Goal: Answer question/provide support: Answer question/provide support

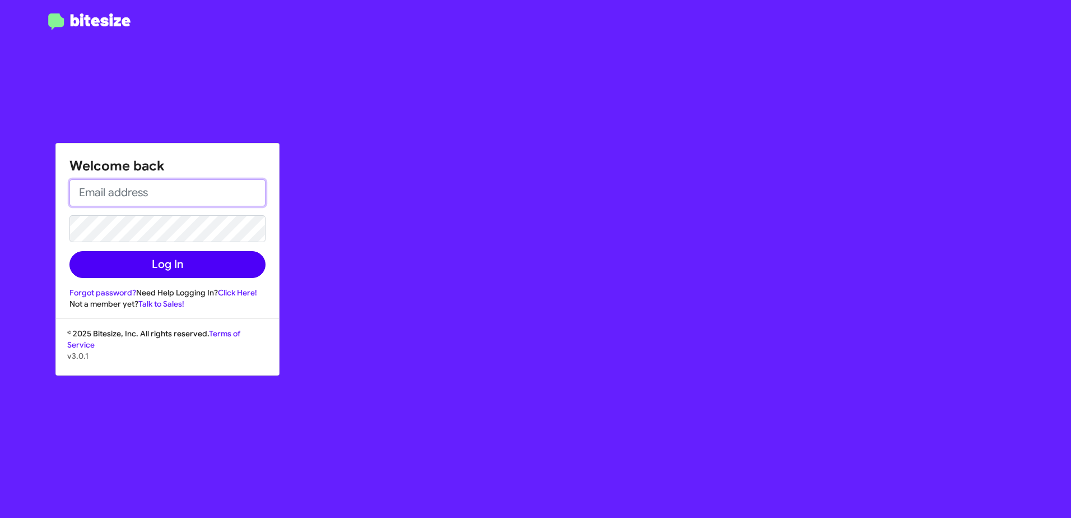
type input "[EMAIL_ADDRESS][DOMAIN_NAME]"
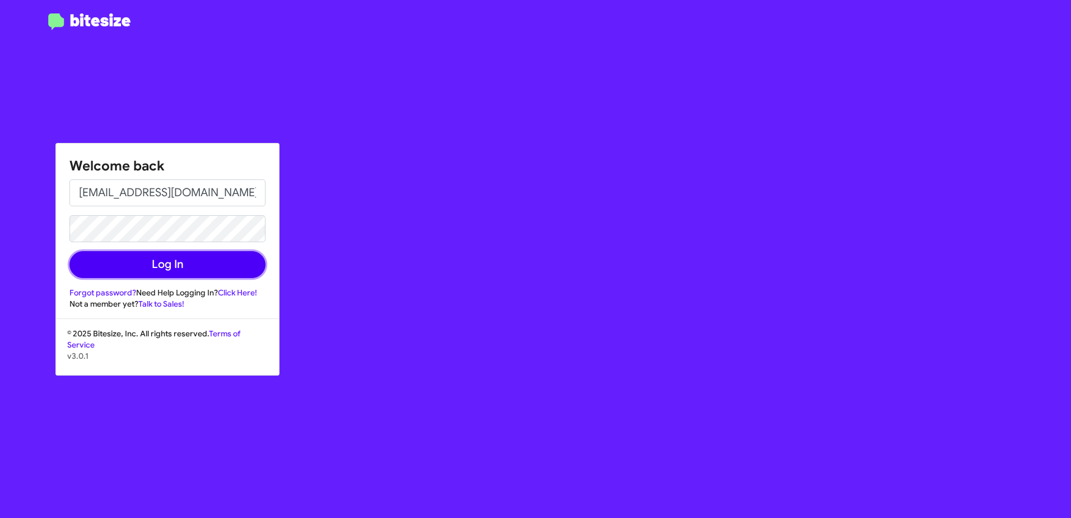
click at [193, 261] on button "Log In" at bounding box center [167, 264] width 196 height 27
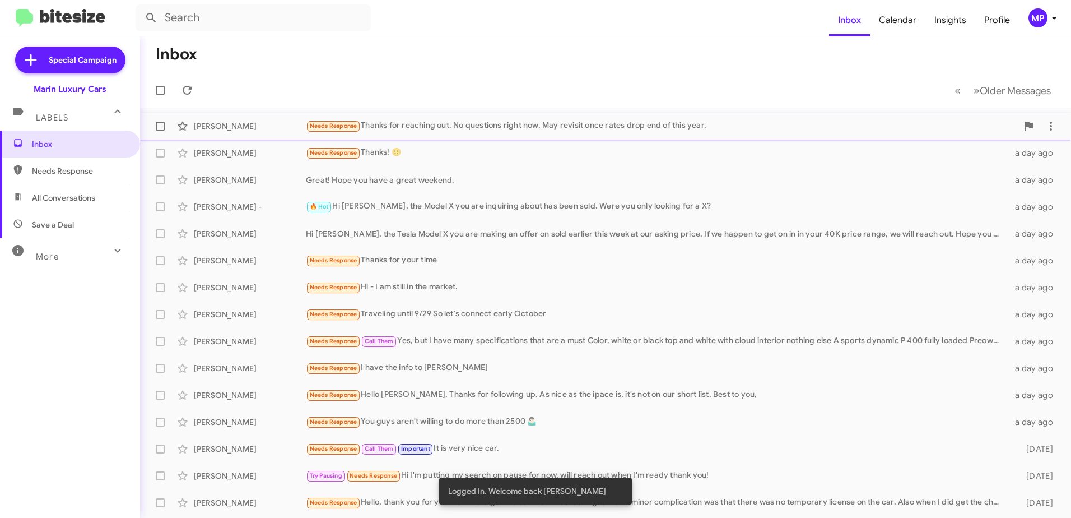
click at [425, 125] on div "Needs Response Thanks for reaching out. No questions right now. May revisit onc…" at bounding box center [661, 125] width 711 height 13
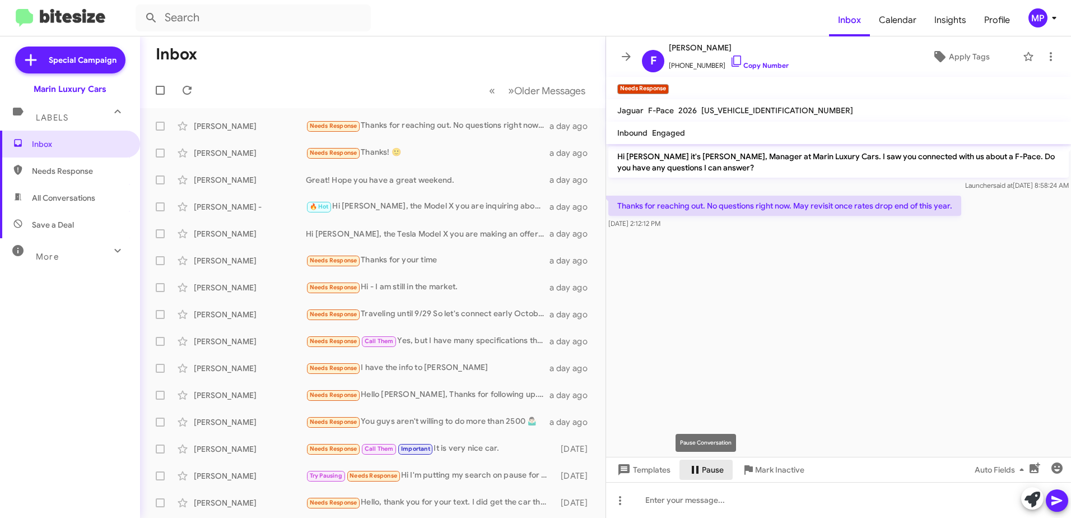
click at [706, 472] on span "Pause" at bounding box center [713, 469] width 22 height 20
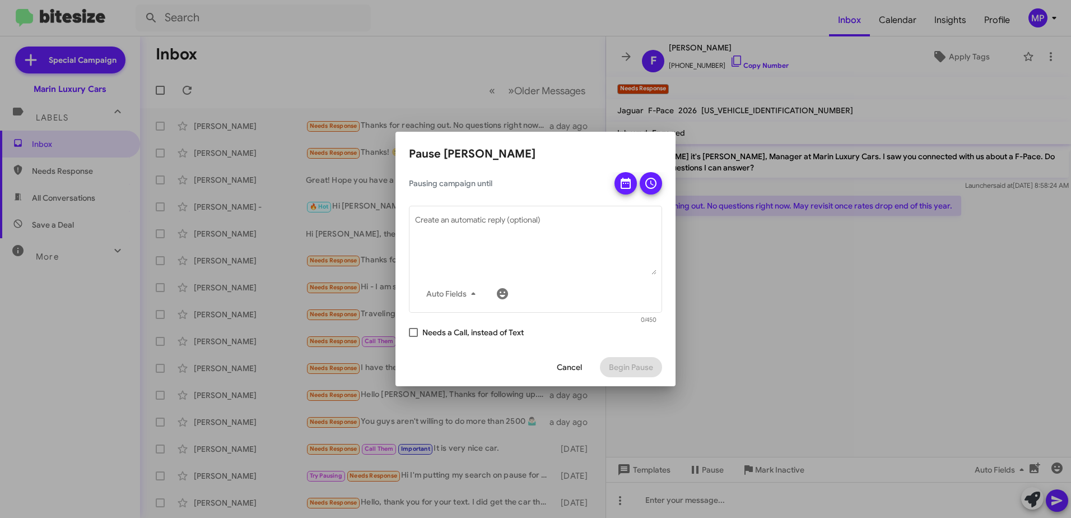
click at [561, 368] on span "Cancel" at bounding box center [569, 367] width 25 height 20
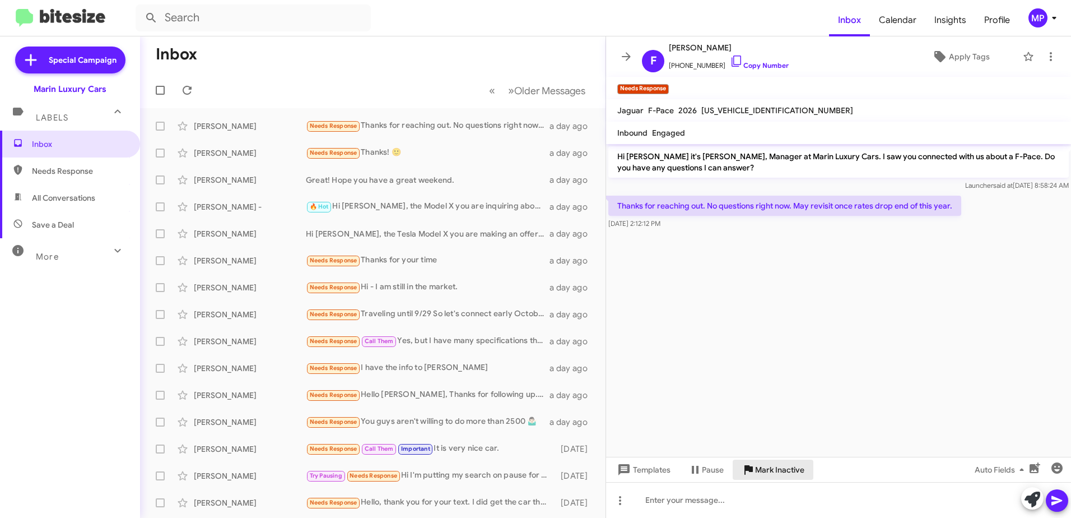
click at [756, 471] on span "Mark Inactive" at bounding box center [779, 469] width 49 height 20
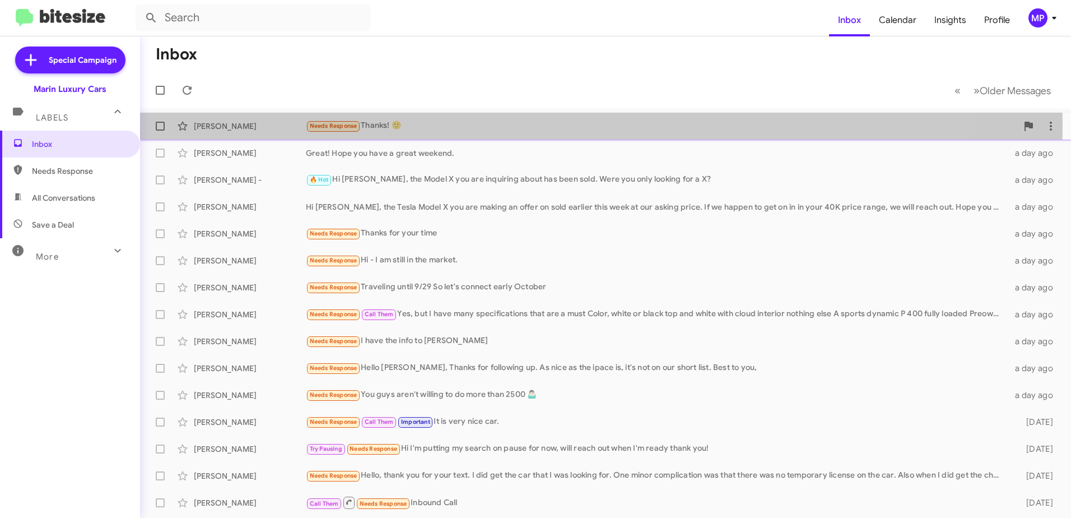
click at [375, 124] on div "Needs Response Thanks! 🙂" at bounding box center [661, 125] width 711 height 13
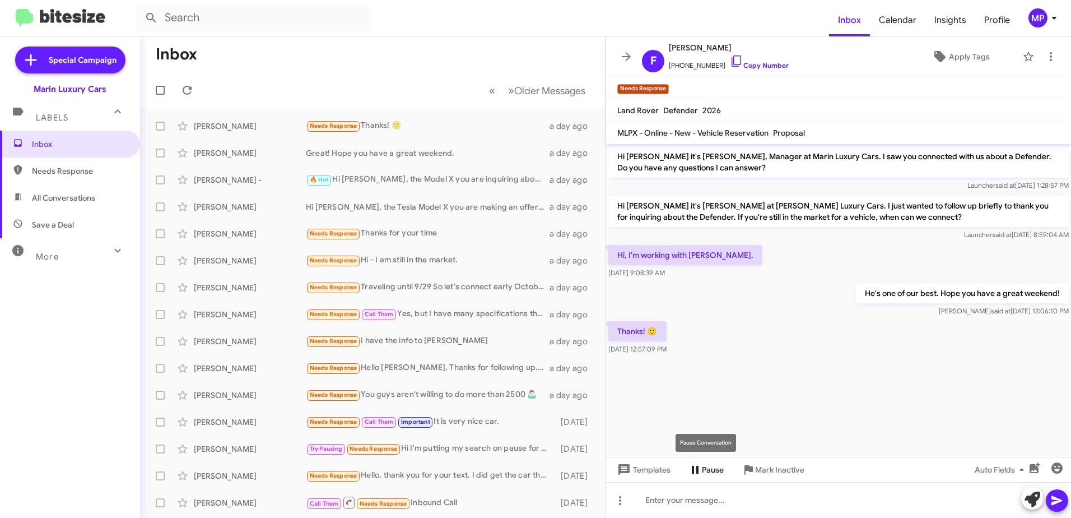
click at [705, 468] on span "Pause" at bounding box center [713, 469] width 22 height 20
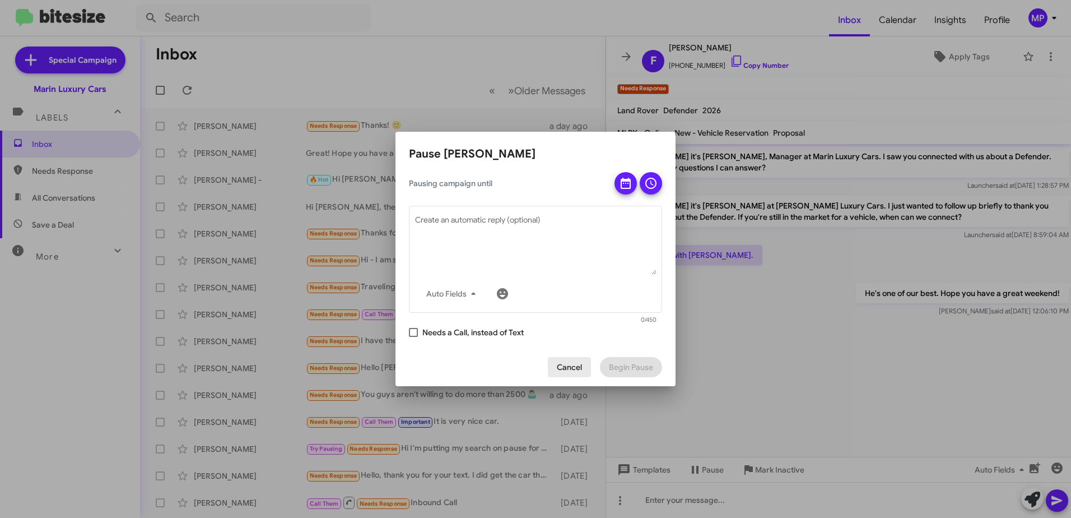
click at [566, 370] on span "Cancel" at bounding box center [569, 367] width 25 height 20
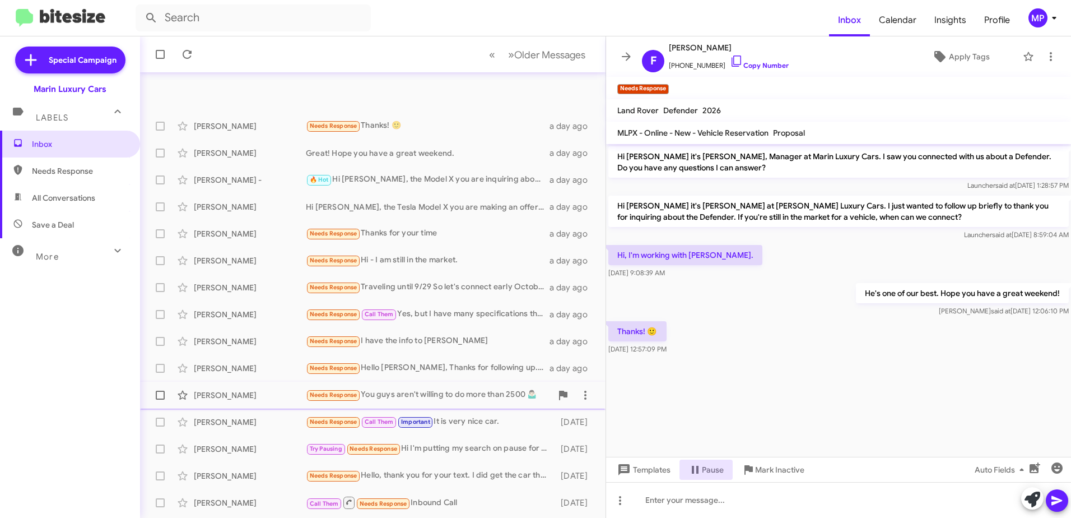
scroll to position [106, 0]
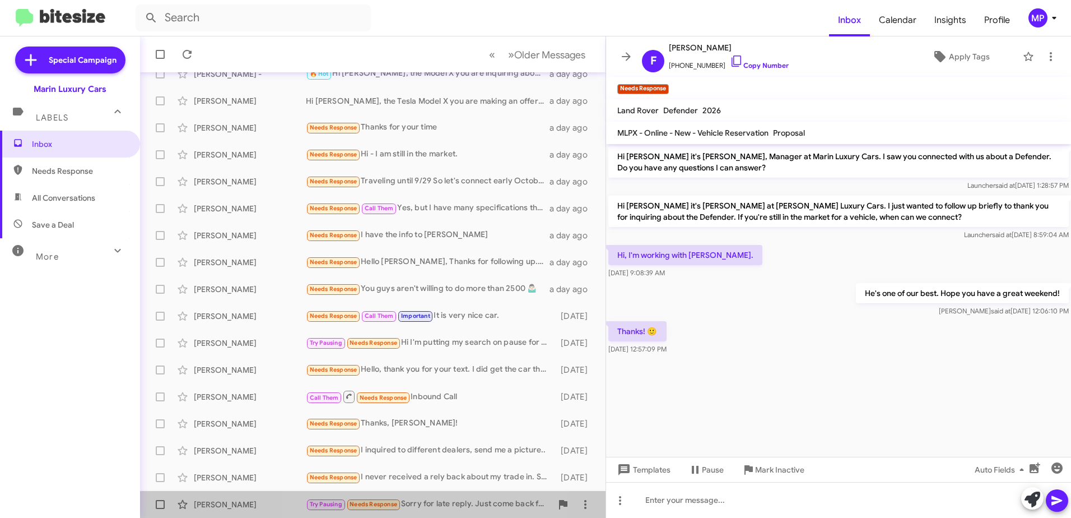
click at [423, 501] on div "Try Pausing Needs Response Sorry for late reply. Just come back from oversea. I…" at bounding box center [429, 503] width 246 height 13
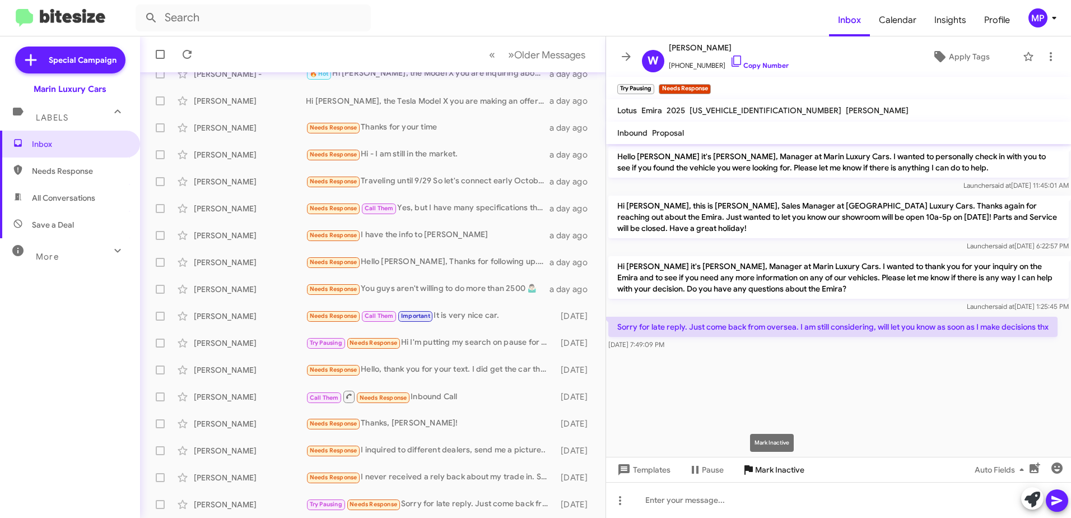
click at [767, 474] on span "Mark Inactive" at bounding box center [779, 469] width 49 height 20
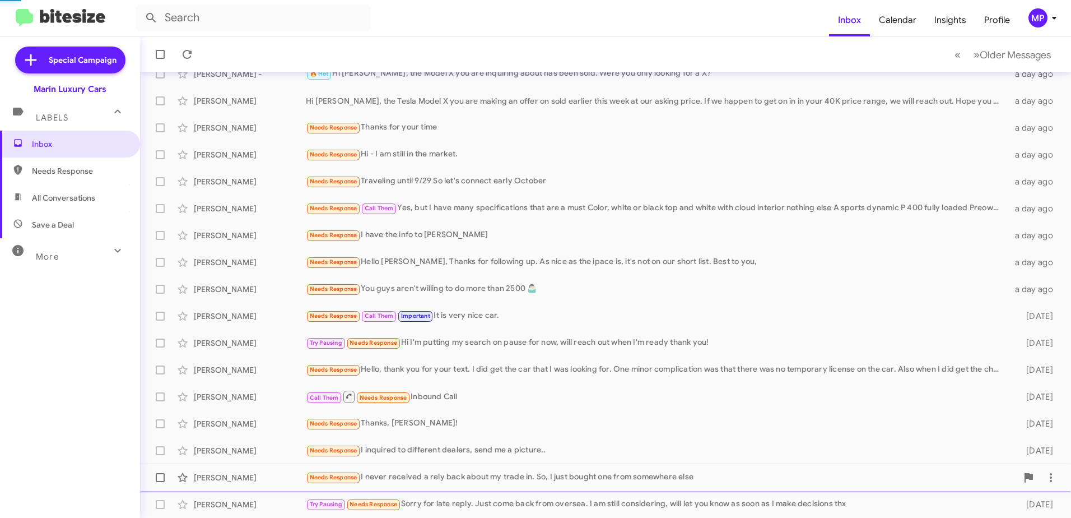
scroll to position [79, 0]
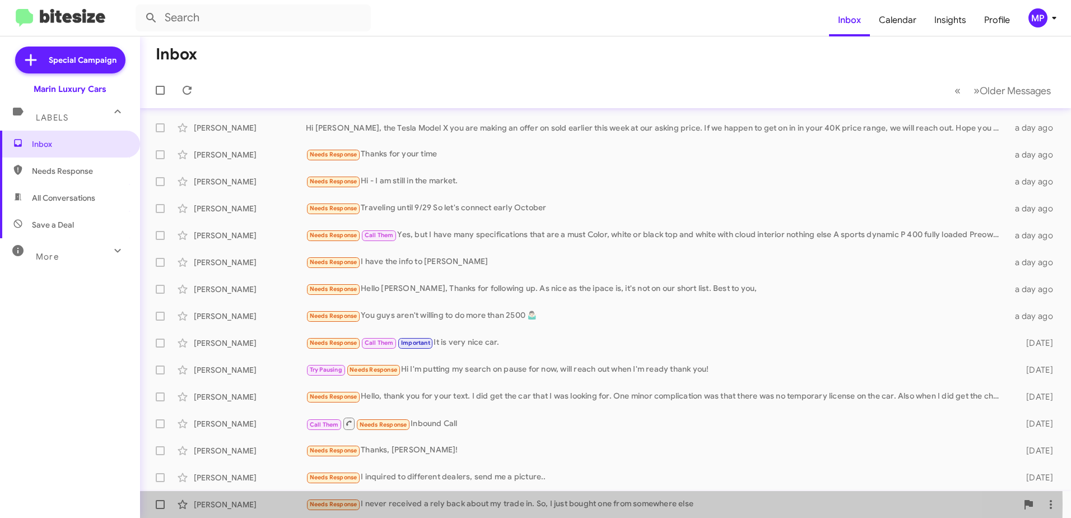
click at [382, 504] on div "Needs Response I never received a rely back about my trade in. So, I just bough…" at bounding box center [661, 503] width 711 height 13
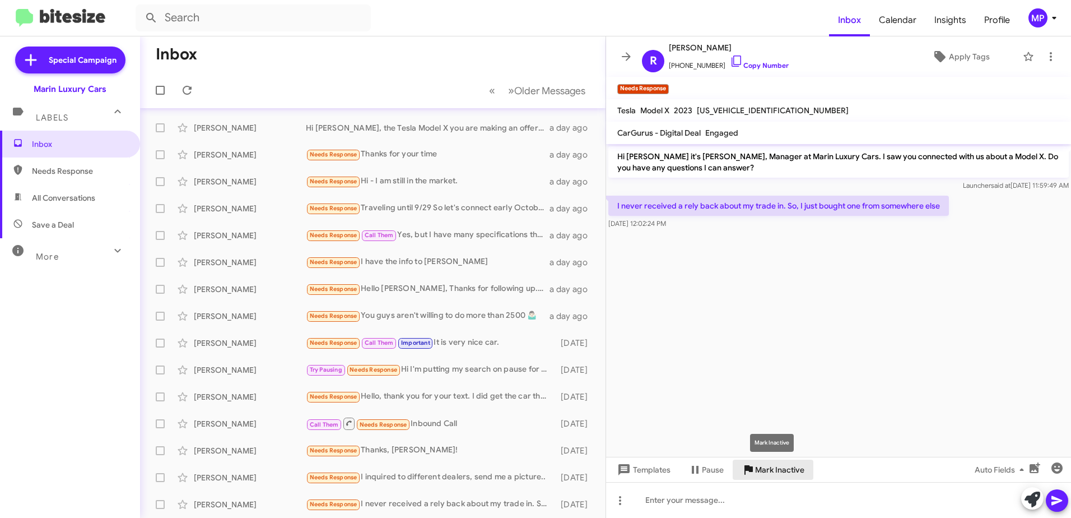
click at [762, 468] on span "Mark Inactive" at bounding box center [779, 469] width 49 height 20
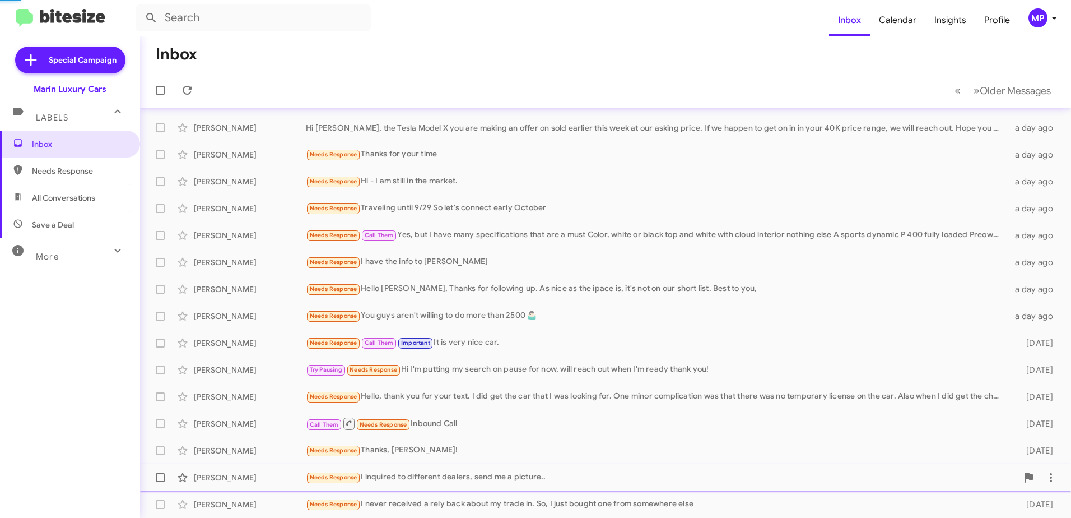
scroll to position [52, 0]
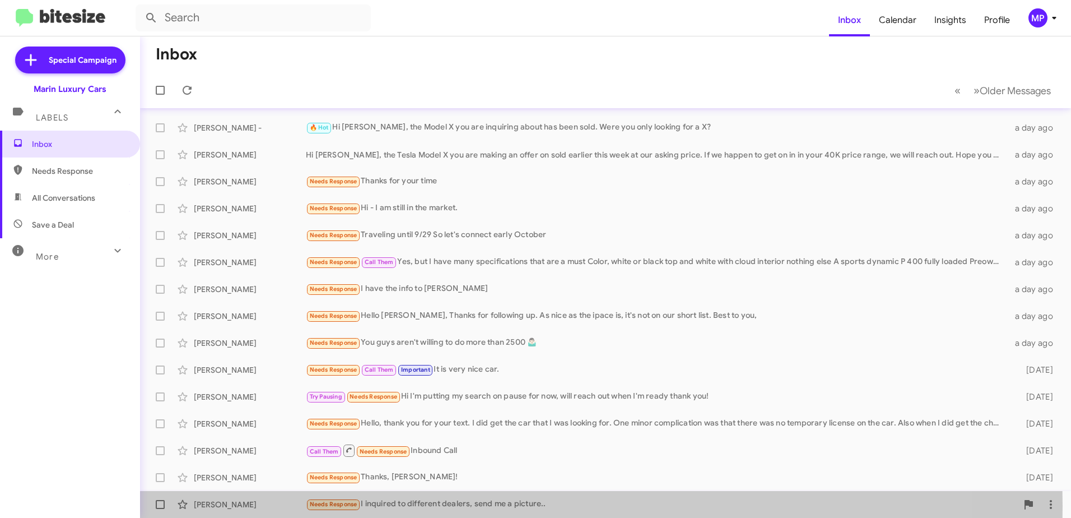
click at [377, 505] on div "Needs Response I inquired to different dealers, send me a picture.." at bounding box center [661, 503] width 711 height 13
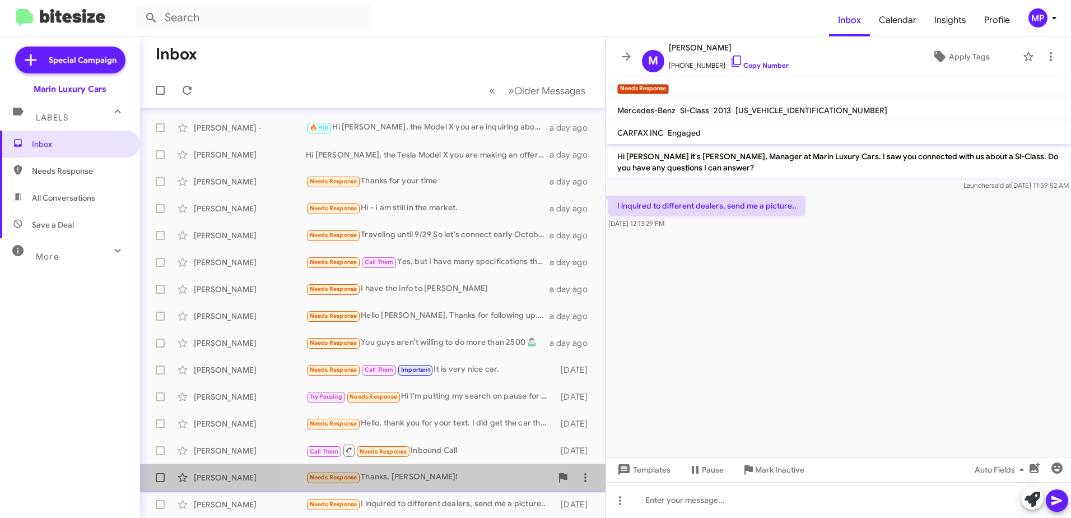
click at [384, 477] on div "Needs Response Thanks, [PERSON_NAME]!" at bounding box center [429, 476] width 246 height 13
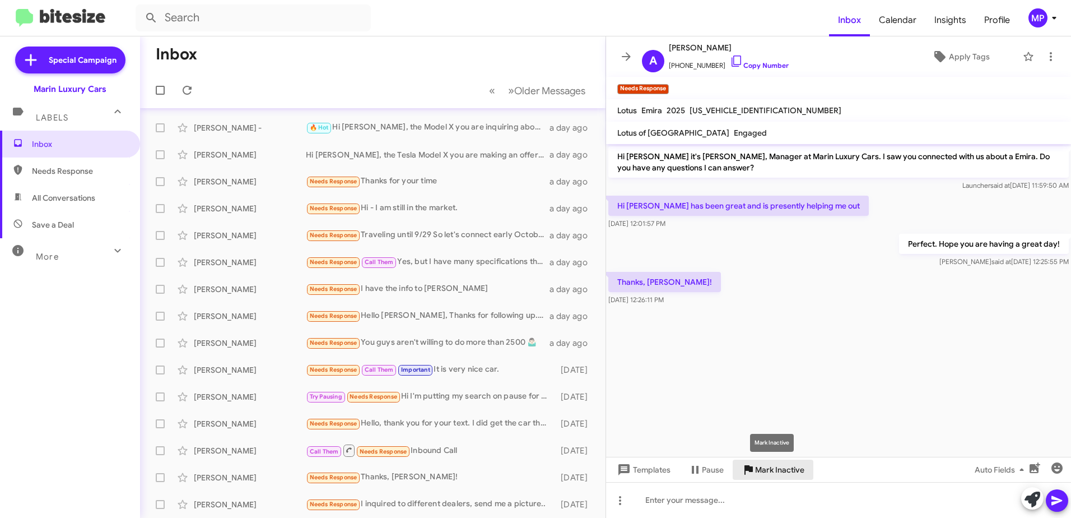
click at [780, 471] on span "Mark Inactive" at bounding box center [779, 469] width 49 height 20
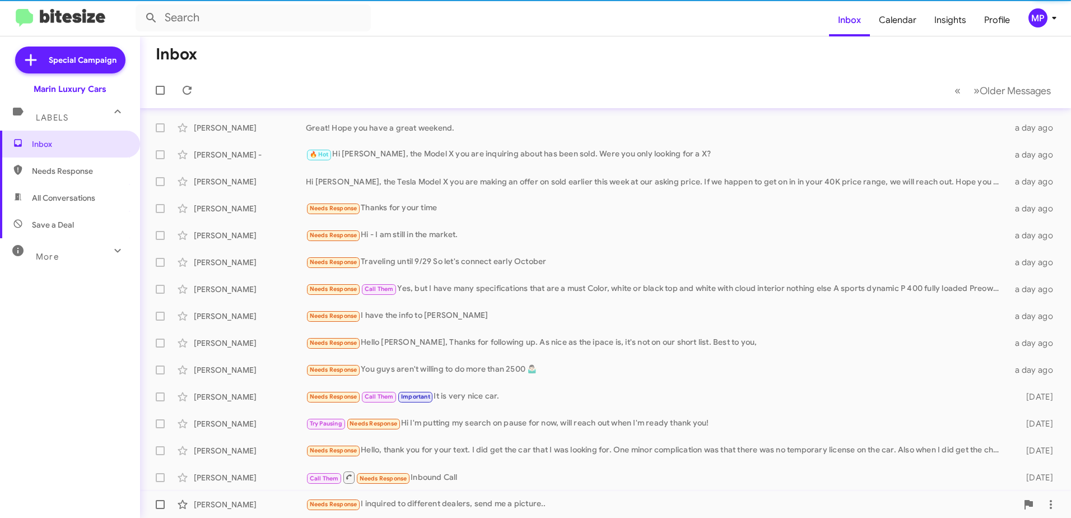
scroll to position [25, 0]
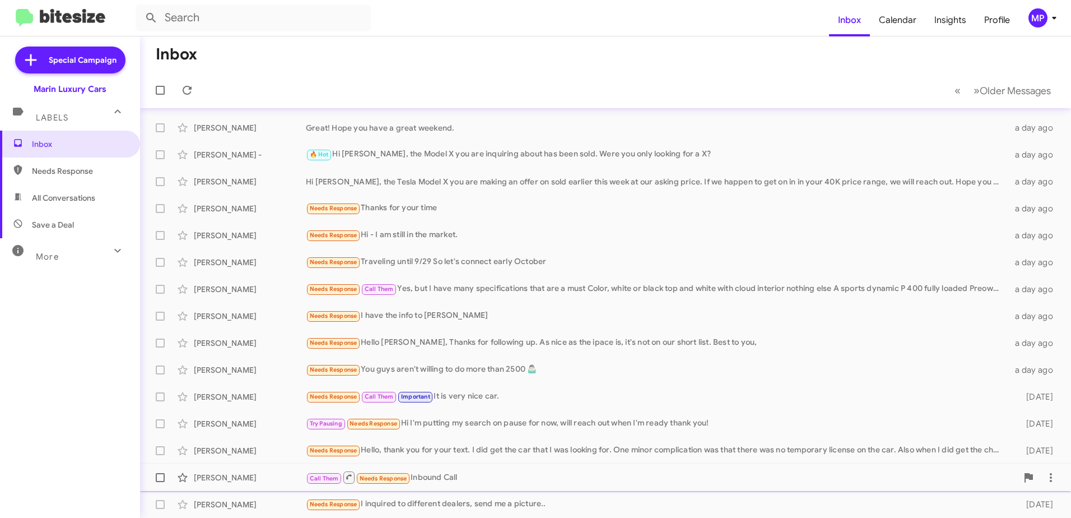
click at [423, 479] on div "Call Them Needs Response Inbound Call" at bounding box center [661, 477] width 711 height 14
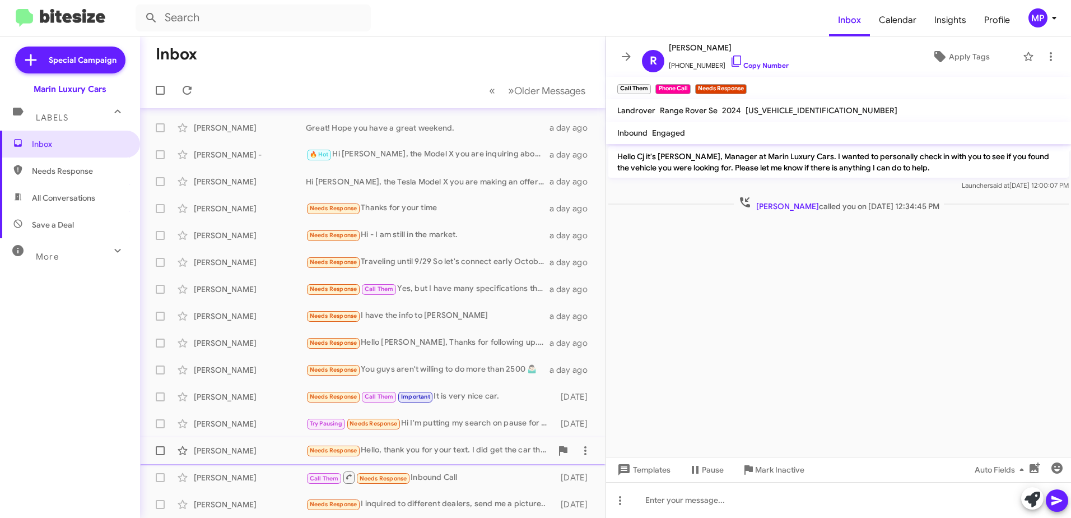
click at [409, 444] on div "Needs Response Hello, thank you for your text. I did get the car that I was loo…" at bounding box center [429, 450] width 246 height 13
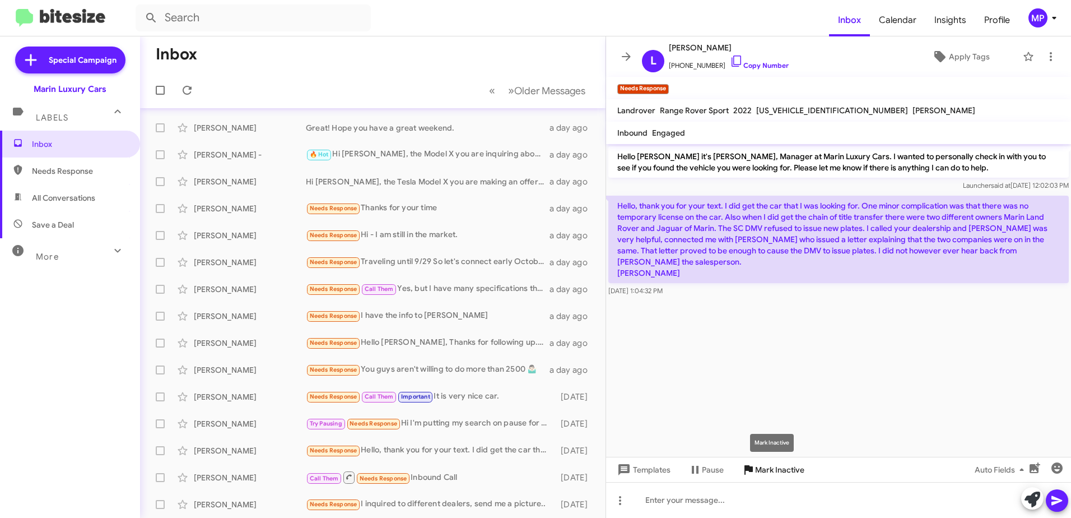
click at [760, 470] on span "Mark Inactive" at bounding box center [779, 469] width 49 height 20
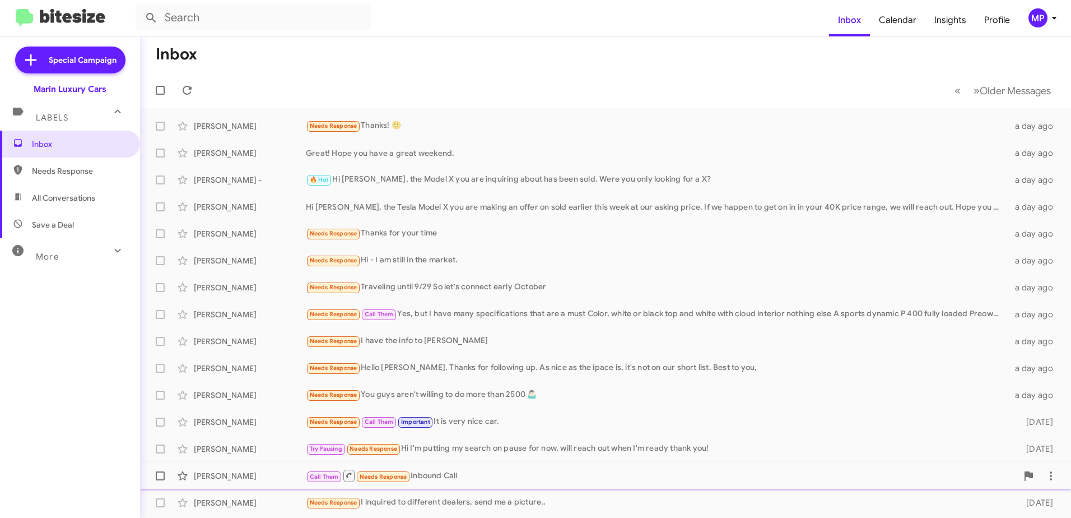
click at [442, 473] on div "Call Them Needs Response Inbound Call" at bounding box center [661, 475] width 711 height 14
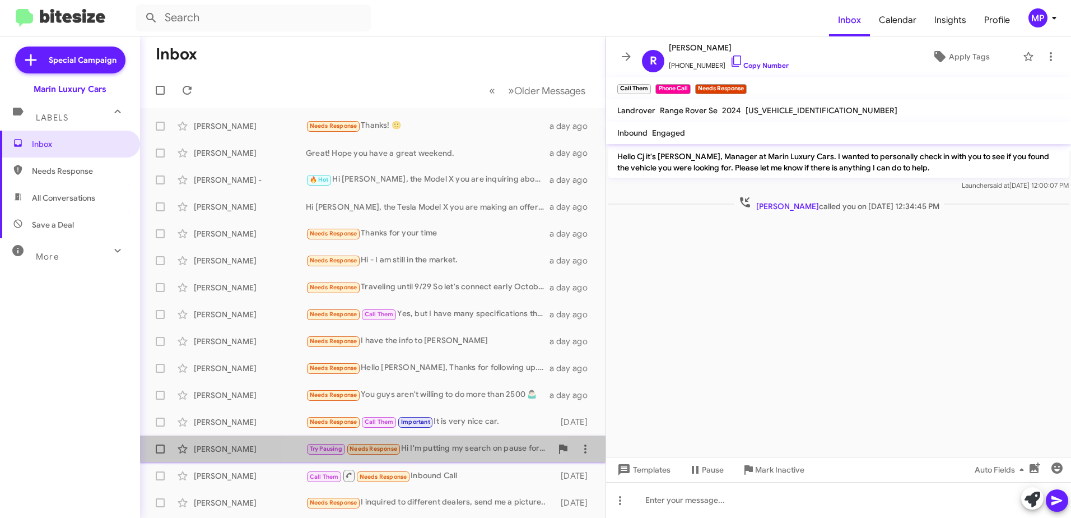
click at [425, 449] on div "Try Pausing Needs Response Hi I'm putting my search on pause for now, will reac…" at bounding box center [429, 448] width 246 height 13
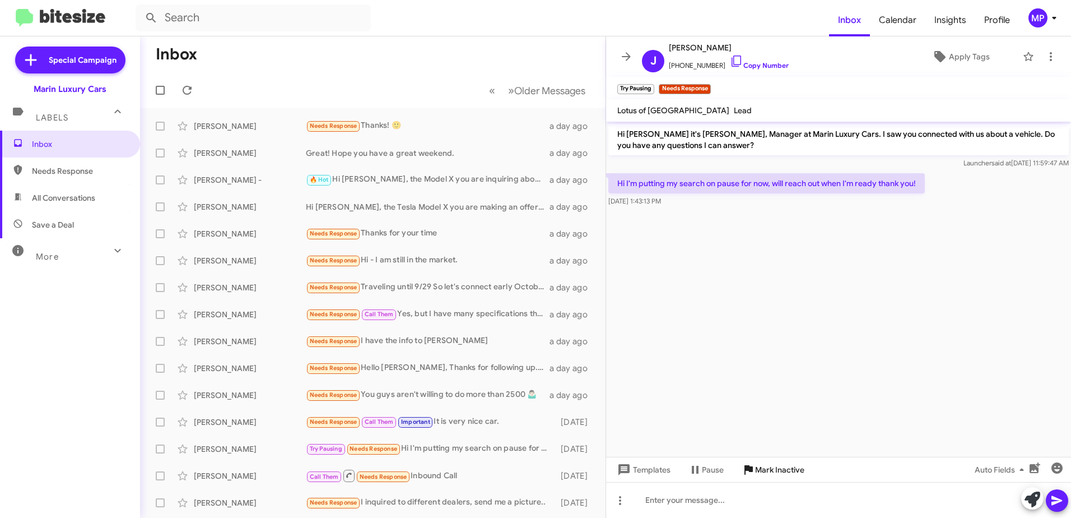
click at [786, 465] on span "Mark Inactive" at bounding box center [779, 469] width 49 height 20
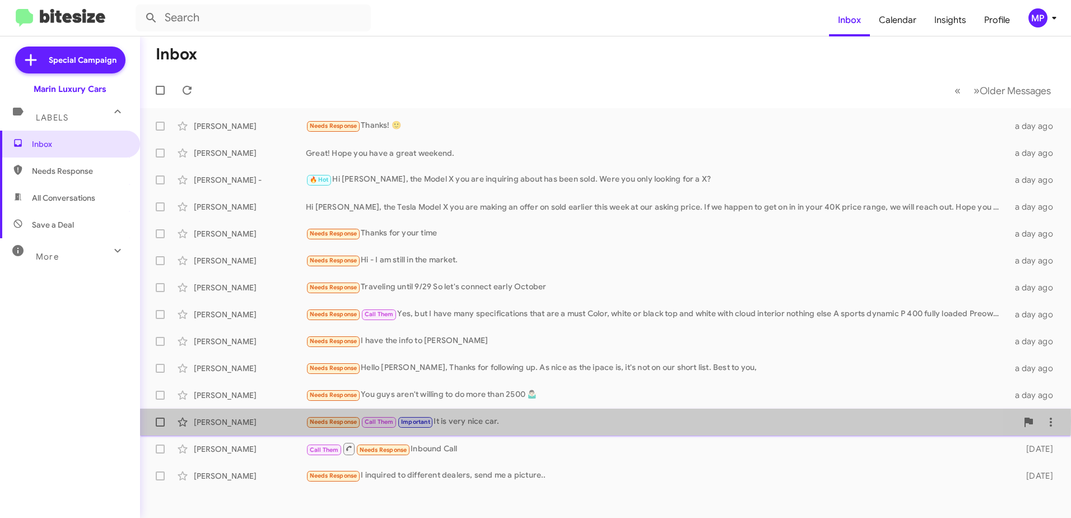
click at [468, 421] on div "Needs Response Call Them Important It is very nice car." at bounding box center [661, 421] width 711 height 13
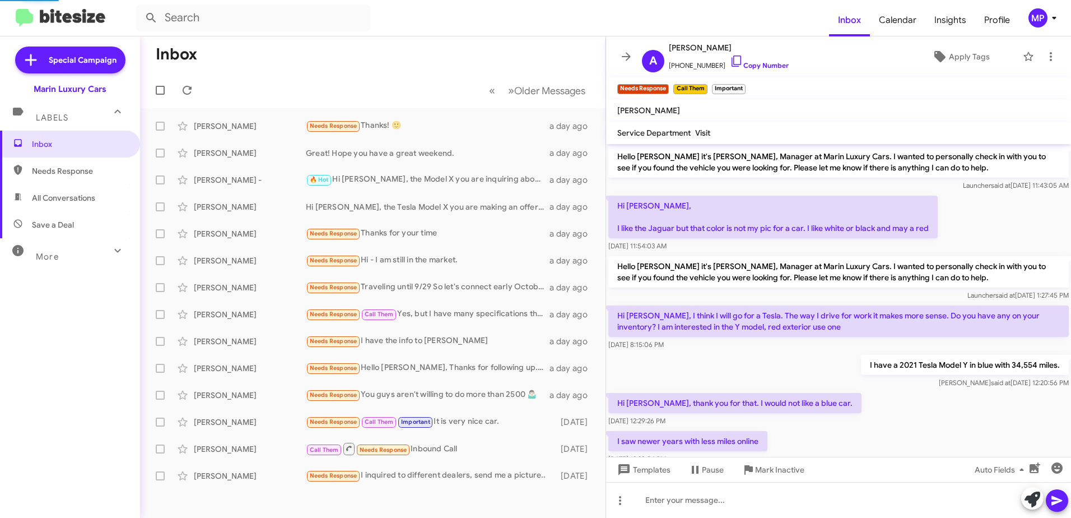
scroll to position [137, 0]
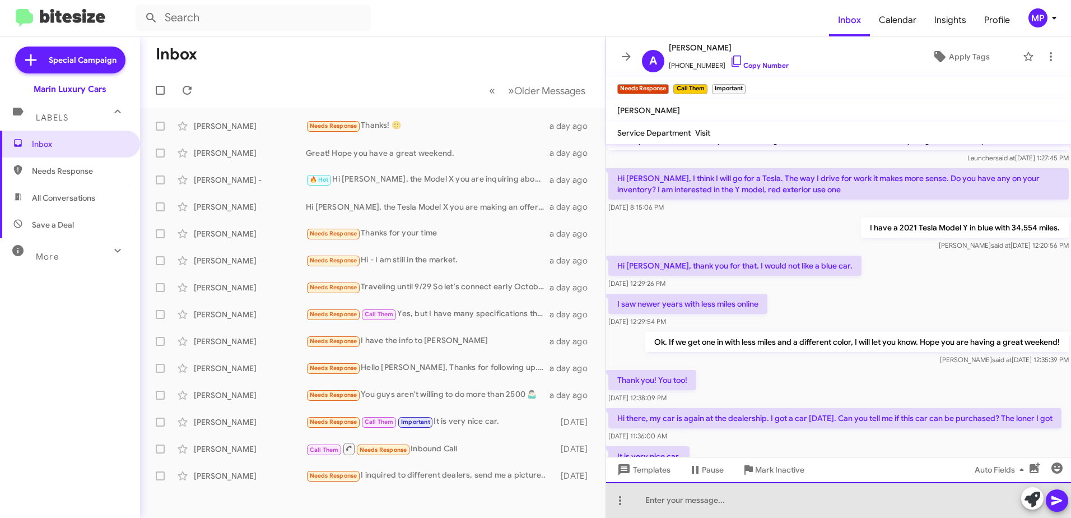
click at [720, 493] on div at bounding box center [838, 500] width 465 height 36
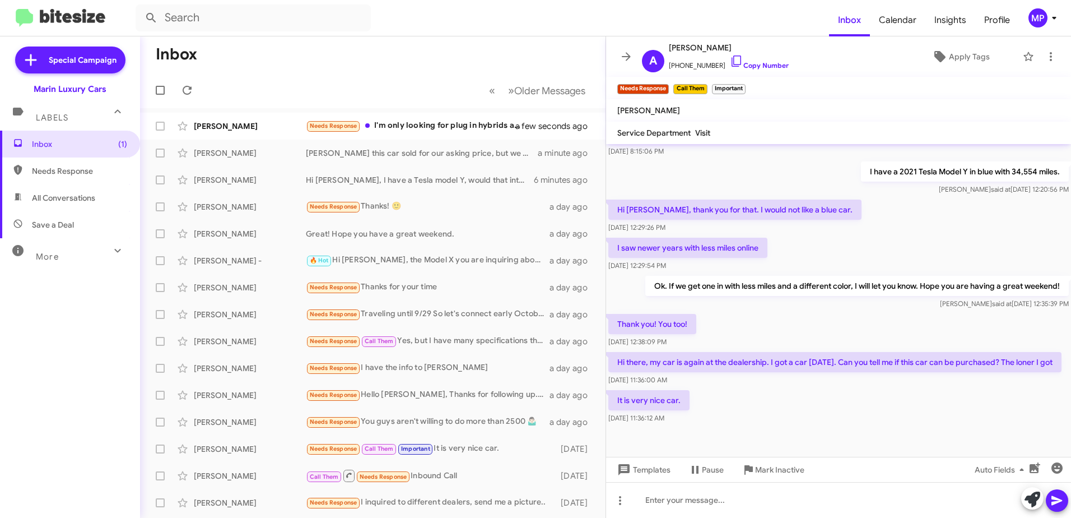
scroll to position [204, 0]
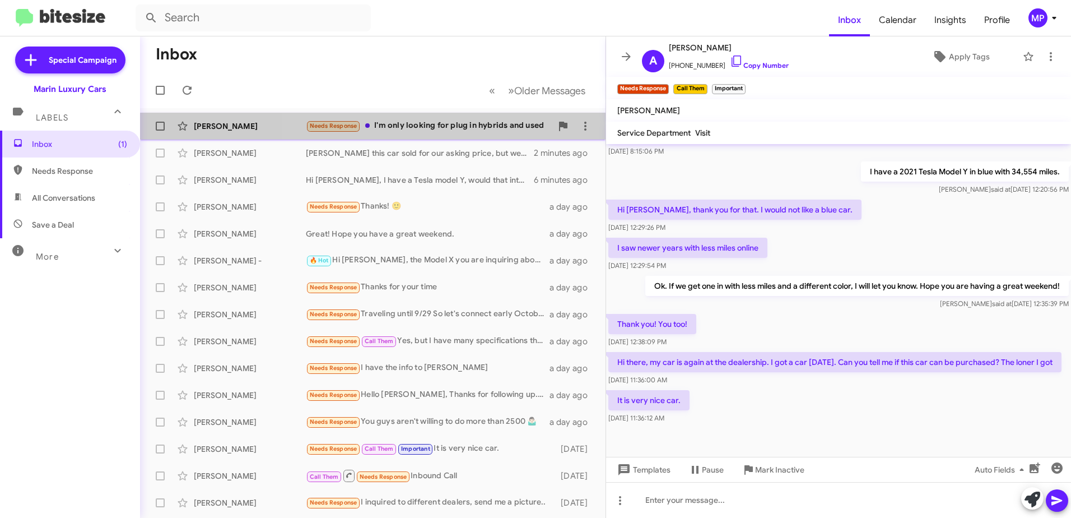
click at [453, 132] on div "Needs Response I'm only looking for plug in hybrids and used" at bounding box center [429, 125] width 246 height 13
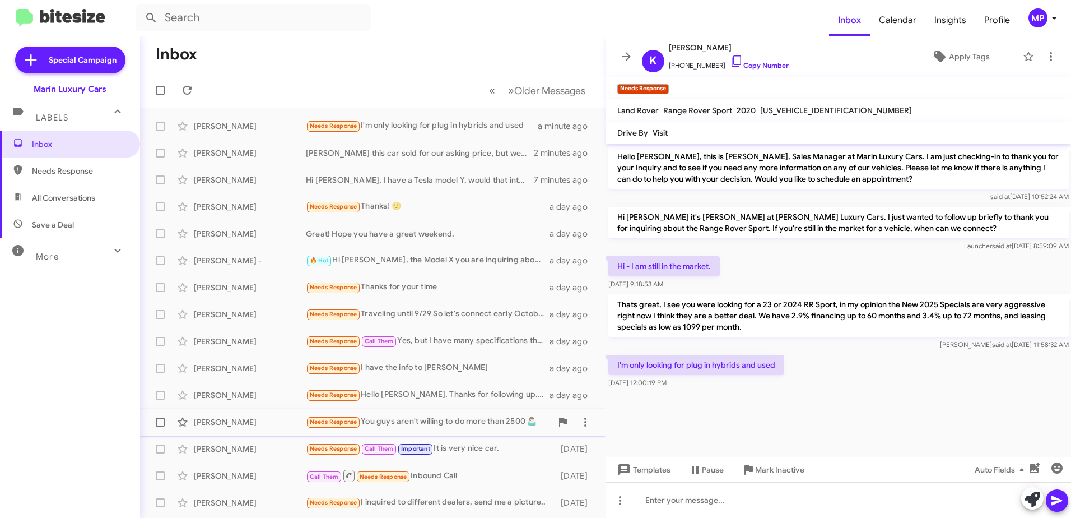
click at [385, 426] on div "Needs Response You guys aren't willing to do more than 2500 🤷🏻‍♂️" at bounding box center [429, 421] width 246 height 13
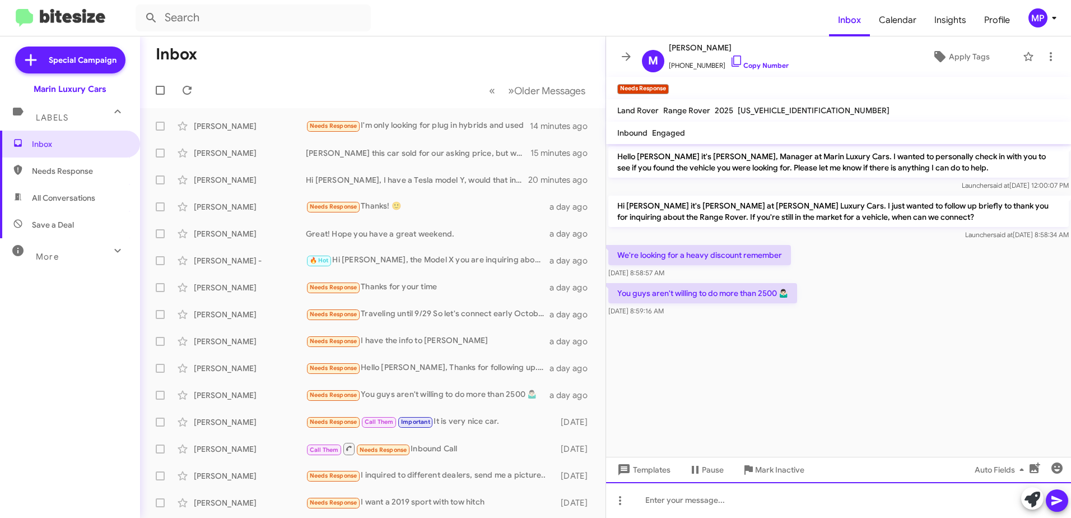
click at [725, 502] on div at bounding box center [838, 500] width 465 height 36
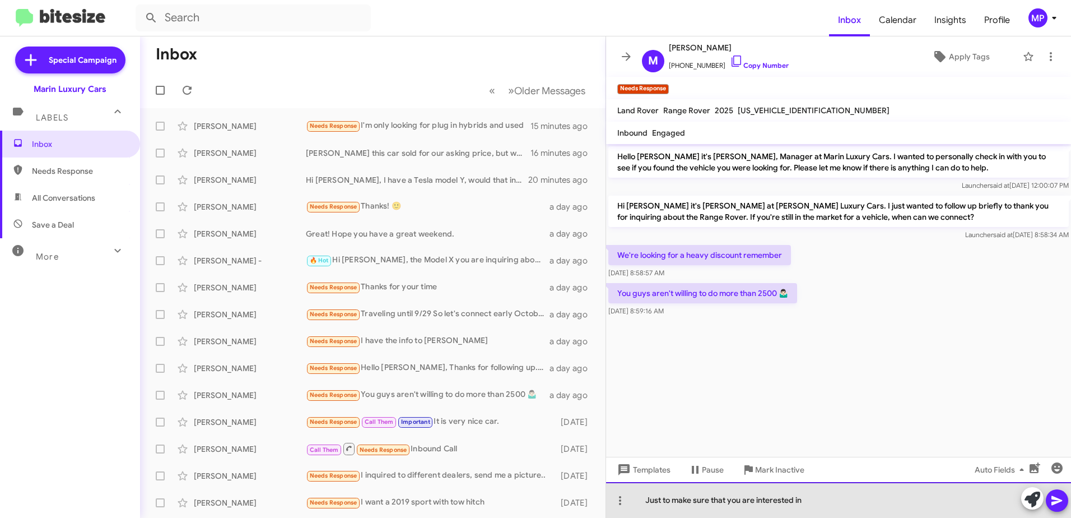
click at [831, 502] on div "Just to make sure that you are interested in" at bounding box center [838, 500] width 465 height 36
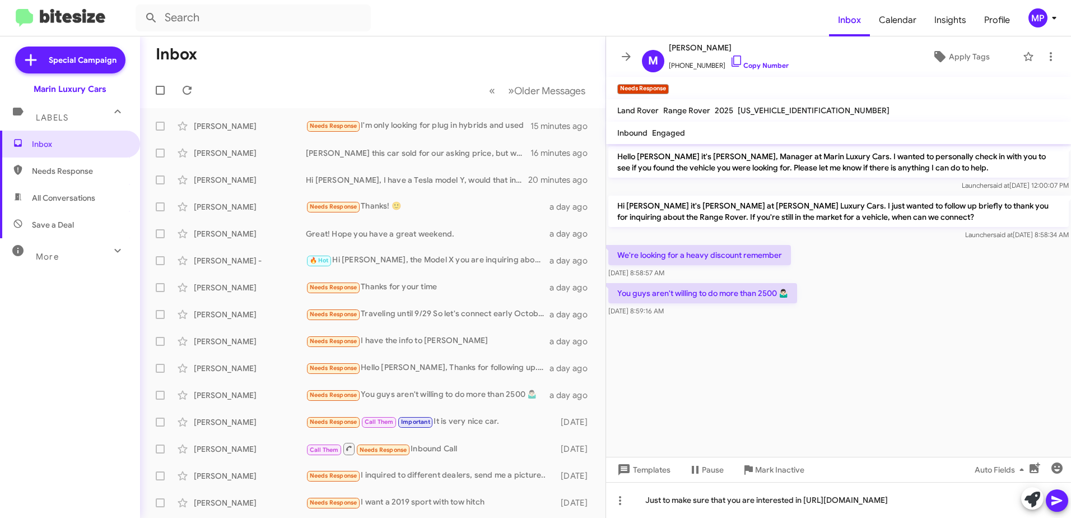
click at [1059, 500] on icon at bounding box center [1056, 501] width 11 height 10
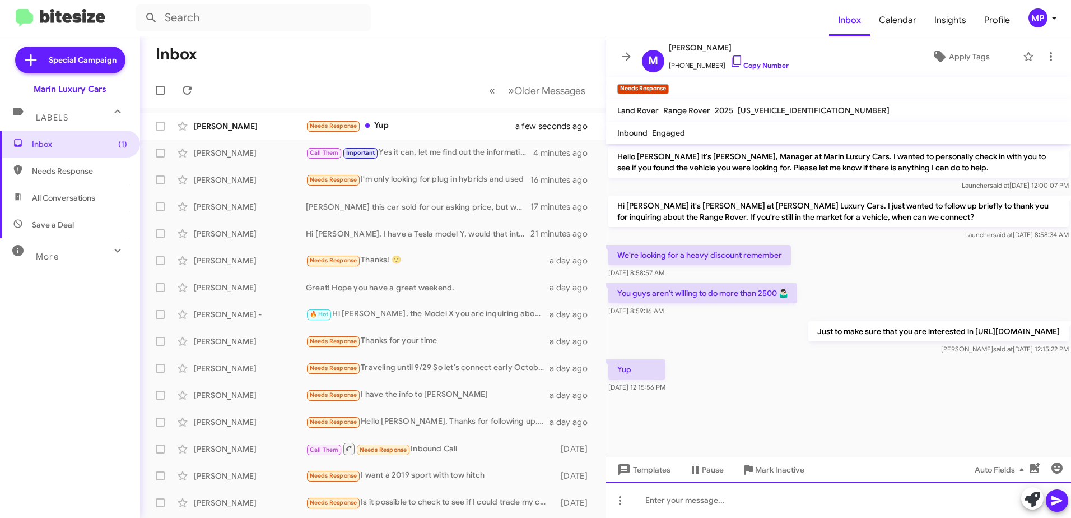
click at [770, 498] on div at bounding box center [838, 500] width 465 height 36
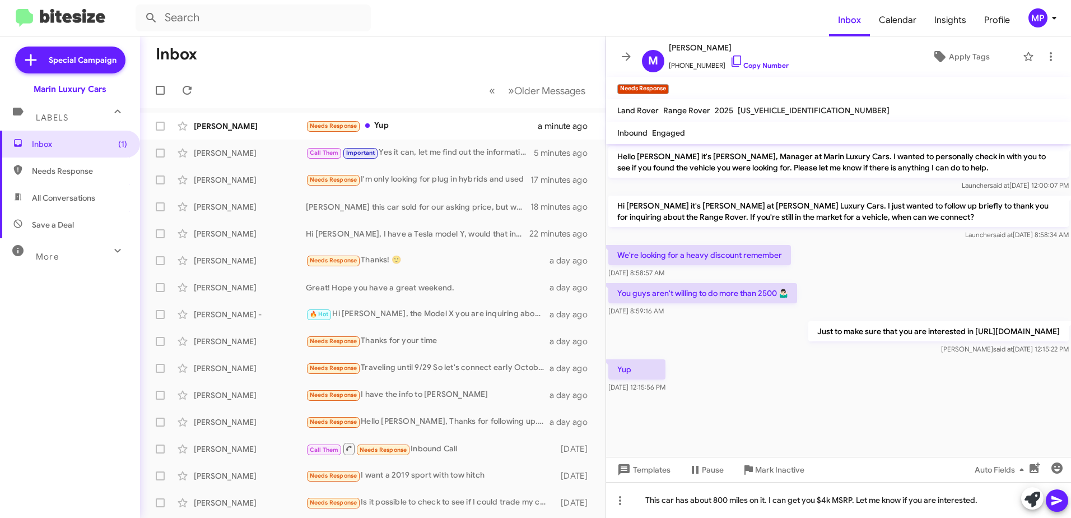
drag, startPoint x: 1055, startPoint y: 500, endPoint x: 1049, endPoint y: 496, distance: 7.3
click at [1053, 498] on icon at bounding box center [1056, 499] width 13 height 13
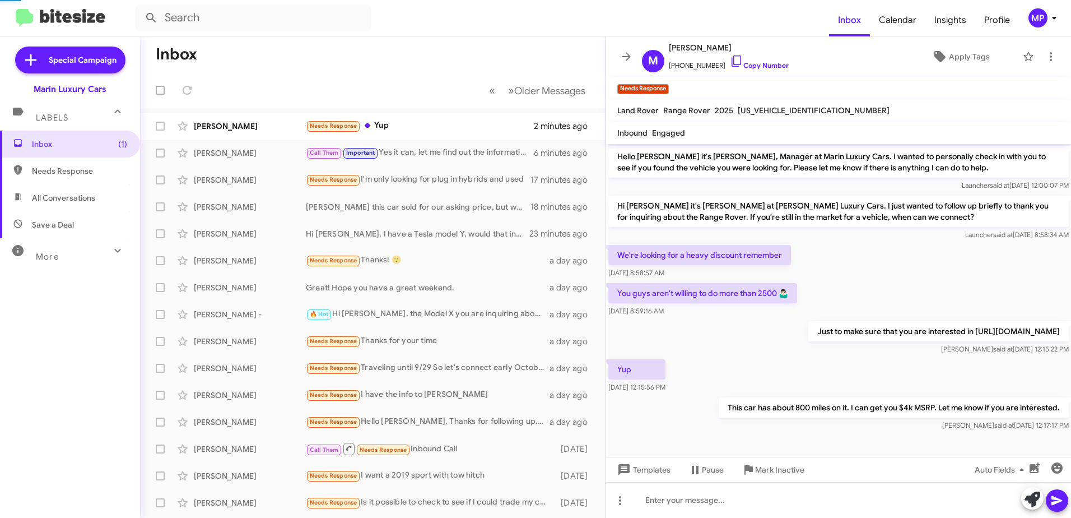
scroll to position [59, 0]
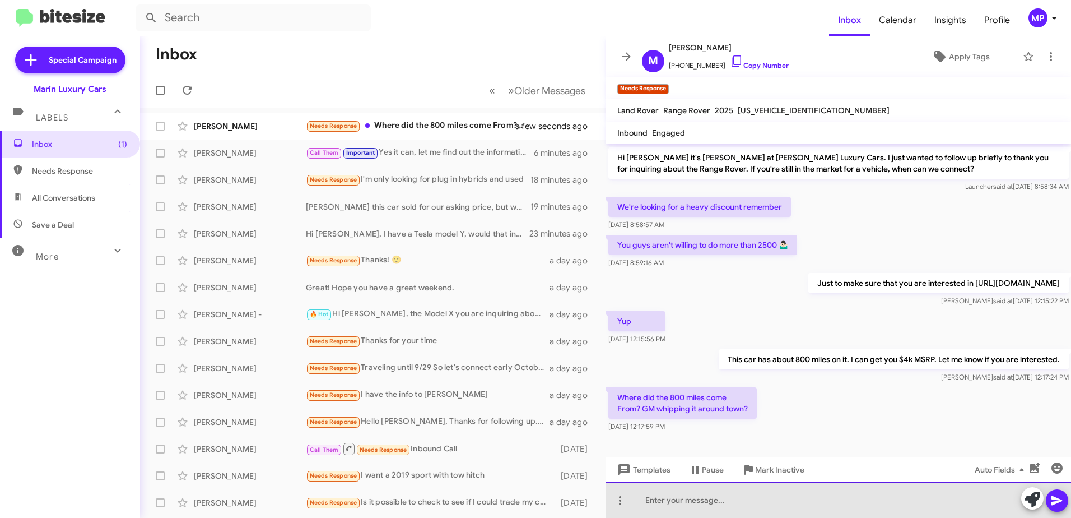
click at [733, 492] on div at bounding box center [838, 500] width 465 height 36
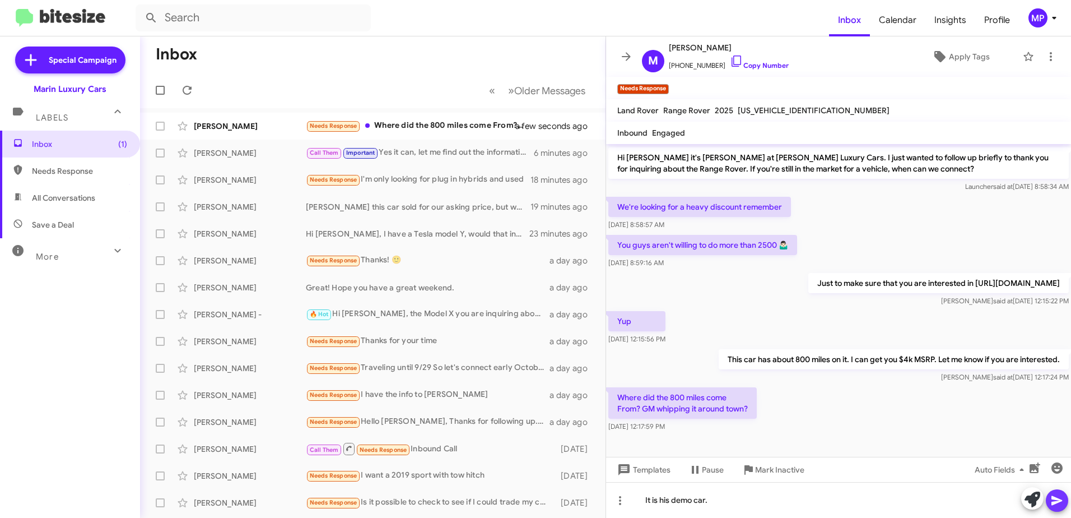
click at [1054, 491] on span at bounding box center [1056, 500] width 13 height 22
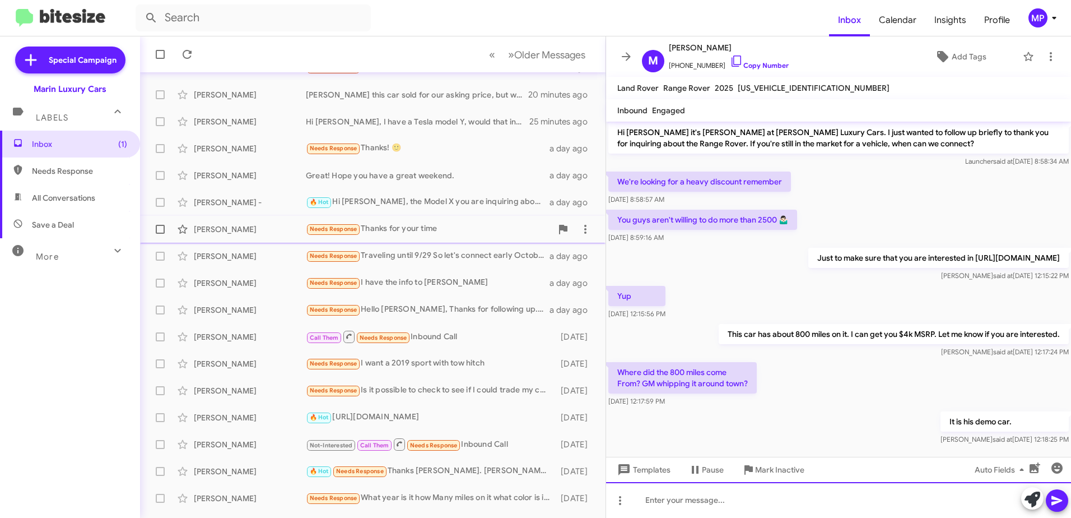
scroll to position [133, 0]
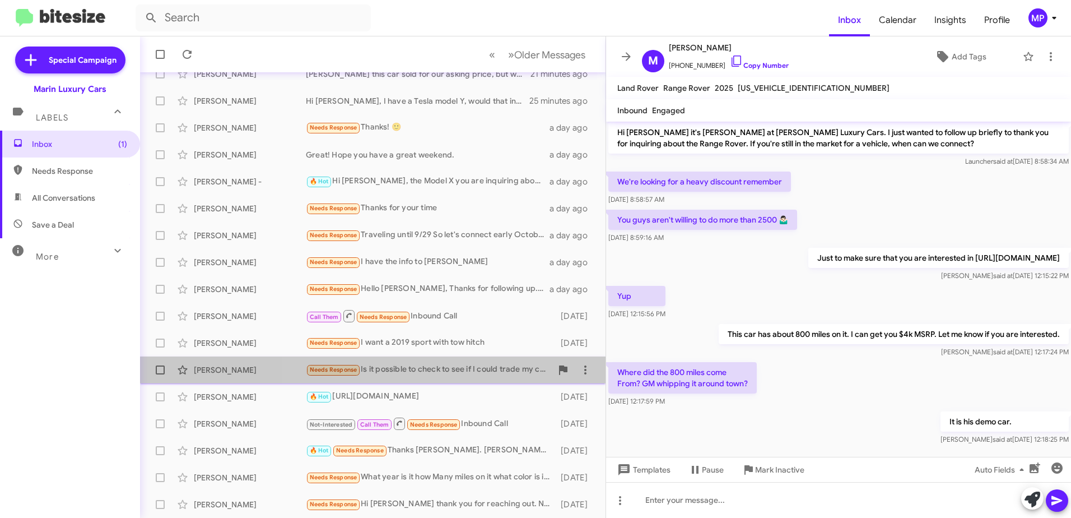
click at [454, 367] on div "Needs Response Is it possible to check to see if I could trade my car in? I wou…" at bounding box center [429, 369] width 246 height 13
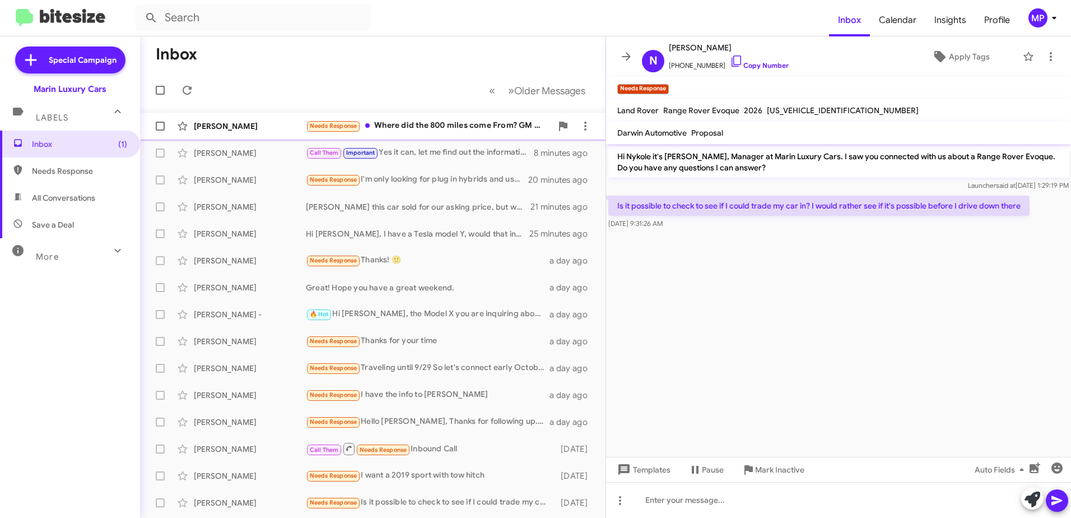
click at [437, 126] on div "Needs Response Where did the 800 miles come From? GM whipping it around town?" at bounding box center [429, 125] width 246 height 13
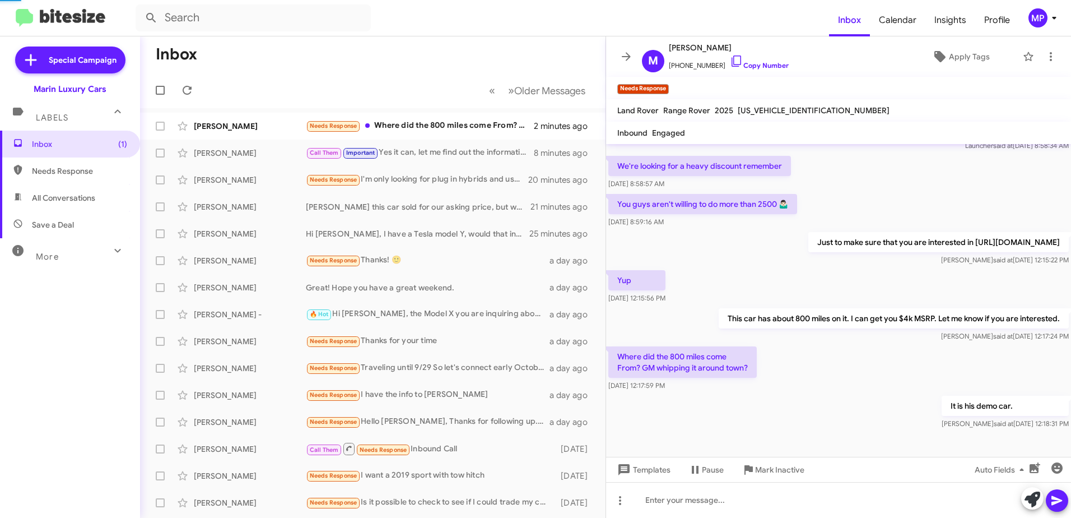
scroll to position [78, 0]
